Goal: Information Seeking & Learning: Find specific fact

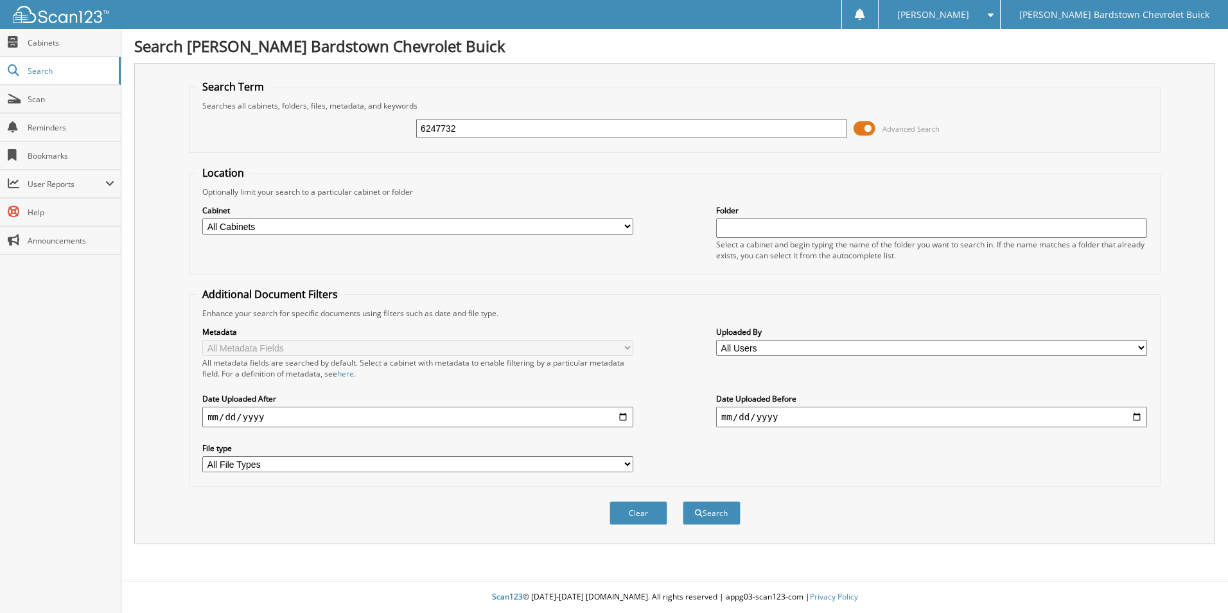
type input "6247732"
click at [683, 501] on button "Search" at bounding box center [712, 513] width 58 height 24
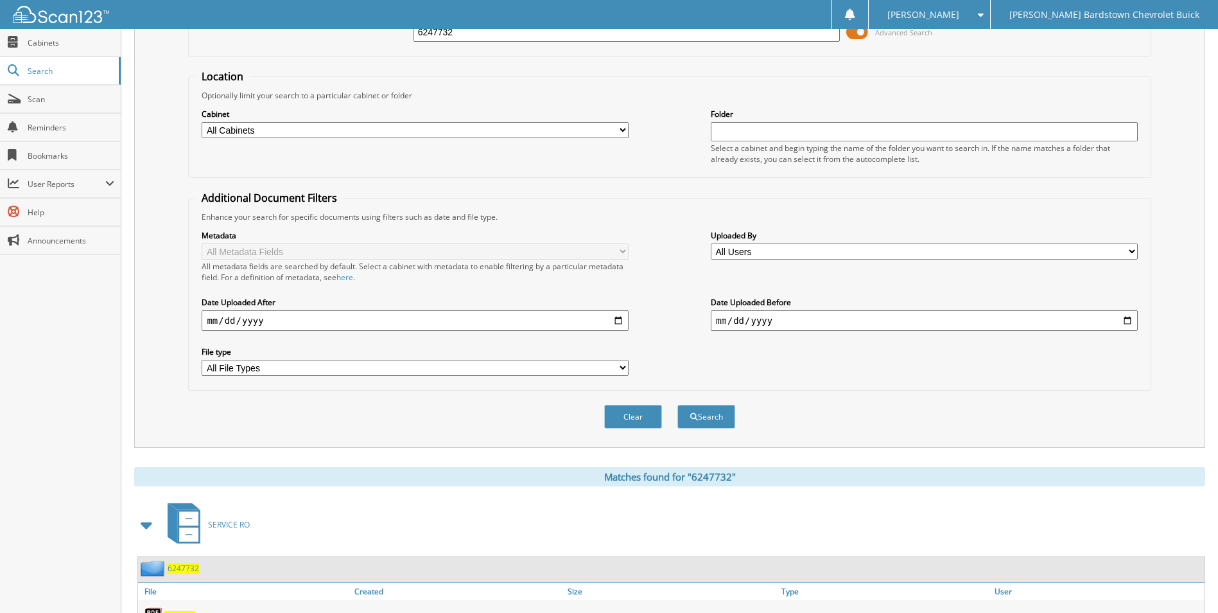
scroll to position [155, 0]
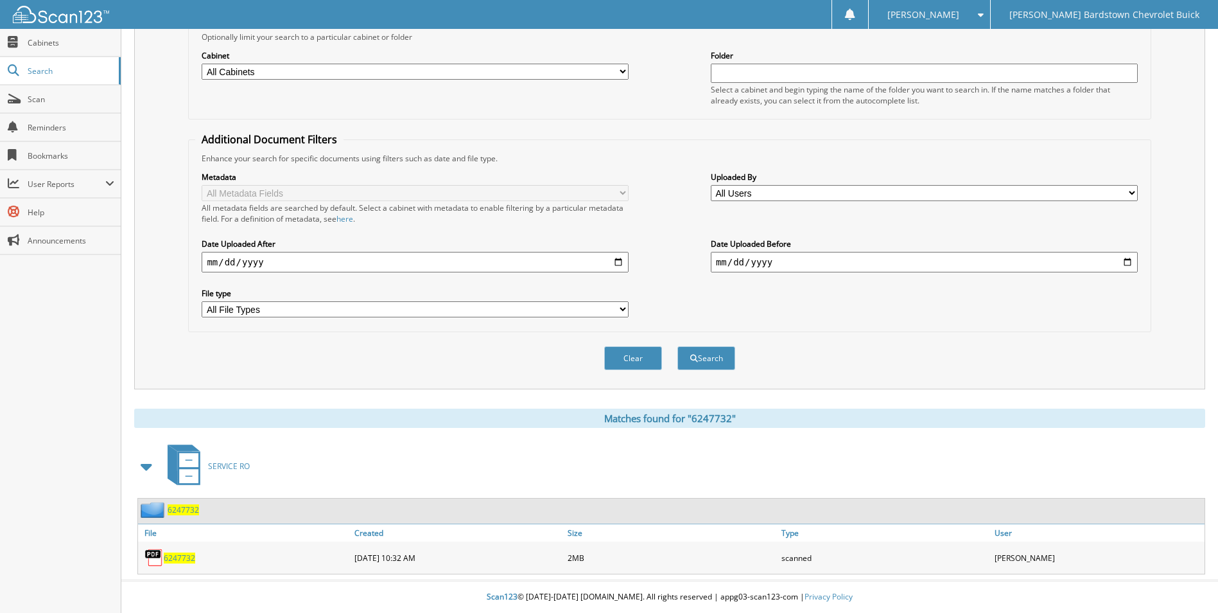
click at [187, 507] on span "6247732" at bounding box center [183, 509] width 31 height 11
